Goal: Task Accomplishment & Management: Manage account settings

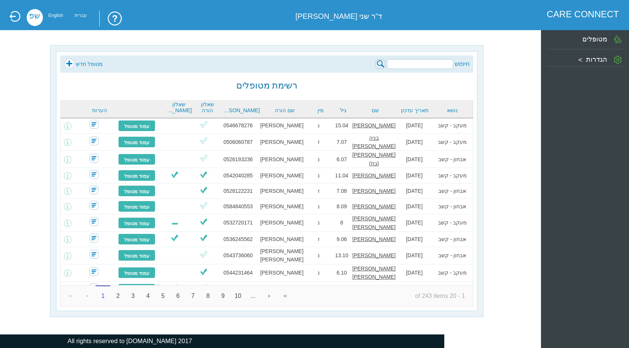
click at [427, 62] on input "search" at bounding box center [420, 64] width 66 height 10
type input "[PERSON_NAME]"
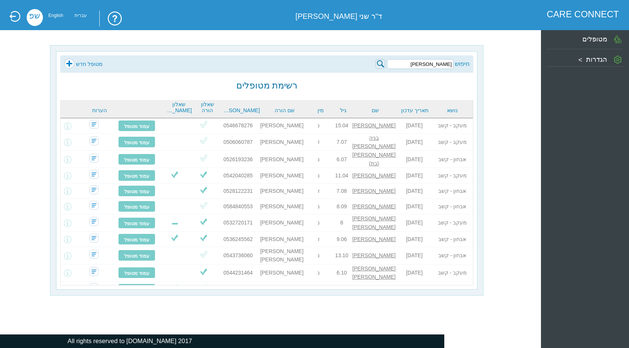
click at [383, 62] on img at bounding box center [380, 64] width 10 height 10
click at [442, 63] on input "[PERSON_NAME]" at bounding box center [420, 64] width 66 height 10
click at [381, 63] on img at bounding box center [380, 64] width 10 height 10
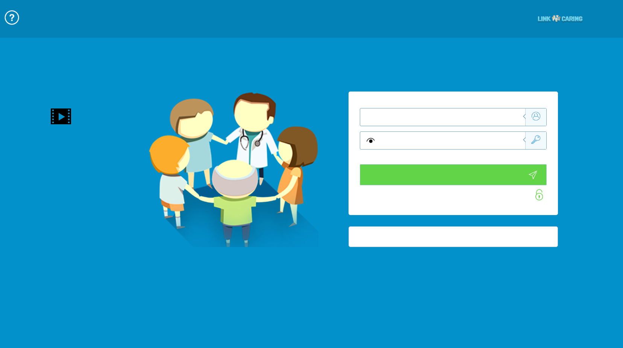
type input "התחבר עכשיו"
type input "עדיין לא? צור חשבון!"
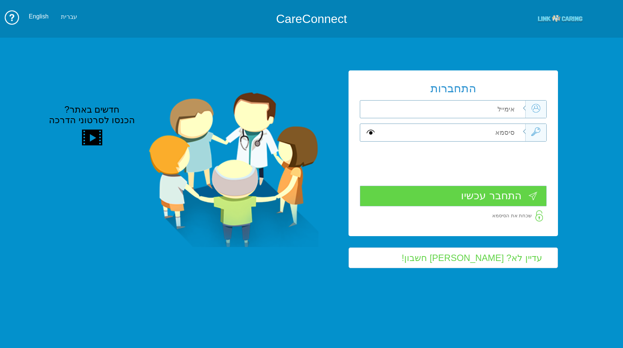
click at [501, 108] on input "text" at bounding box center [451, 108] width 147 height 17
type input "כ"
type input "frank_sha@mac.org.il"
type input "Sh"
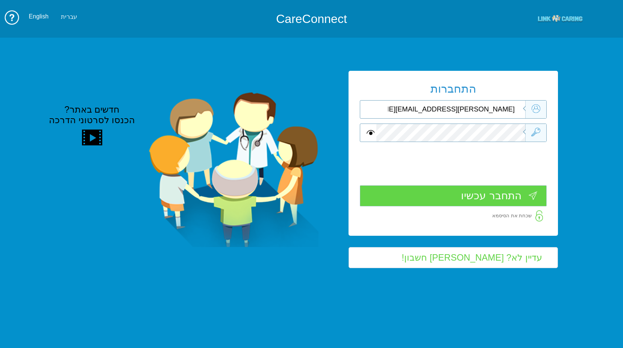
click at [506, 201] on input "התחבר עכשיו" at bounding box center [453, 195] width 187 height 21
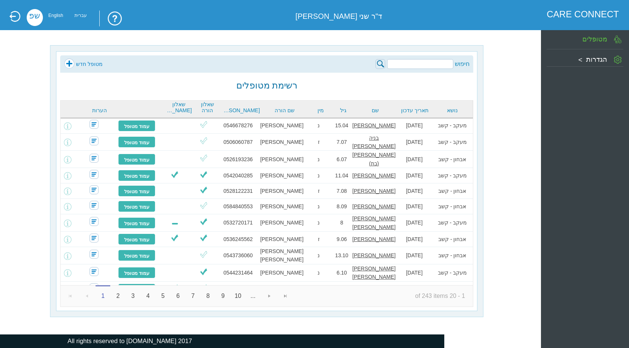
drag, startPoint x: 35, startPoint y: 107, endPoint x: 251, endPoint y: 72, distance: 219.1
click at [38, 107] on div "חיפוש מטופל חדש רשימת מטופלים נושא תאריך עדכון שם גיל מין שם הורה טל הורה שאלון…" at bounding box center [266, 181] width 509 height 272
click at [427, 65] on input "search" at bounding box center [420, 64] width 66 height 10
type input "x"
type input "סינ"
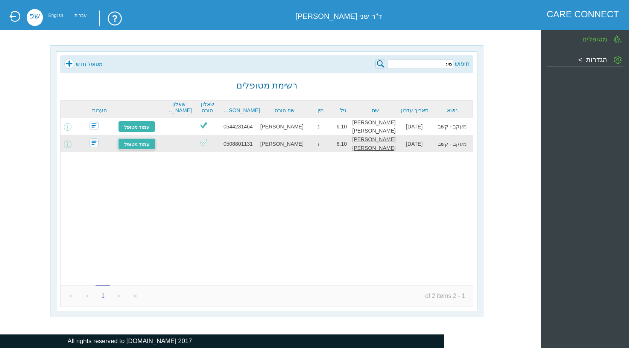
click at [144, 141] on link "עמוד מטופל" at bounding box center [137, 143] width 38 height 11
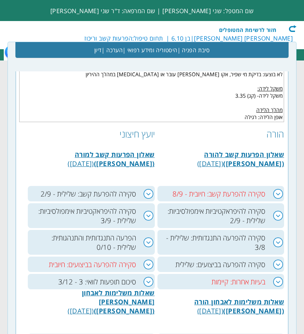
scroll to position [339, 0]
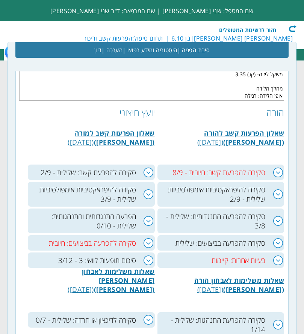
click at [146, 245] on h3 "סקירה להפרעה בביצועים: חיובית" at bounding box center [91, 242] width 127 height 15
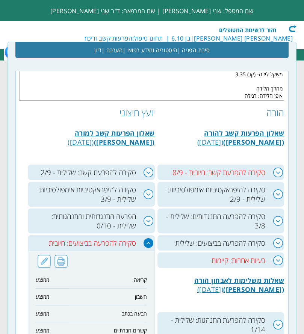
drag, startPoint x: 279, startPoint y: 244, endPoint x: 273, endPoint y: 240, distance: 7.8
click at [279, 243] on h3 "סקירה להפרעה בביצועים: שלילית" at bounding box center [221, 242] width 127 height 15
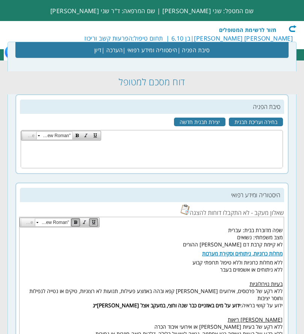
scroll to position [38, 0]
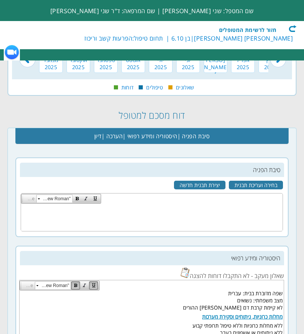
click at [292, 27] on div "חזור לרשימת המטופלים" at bounding box center [253, 29] width 87 height 8
